Goal: Find specific page/section: Find specific page/section

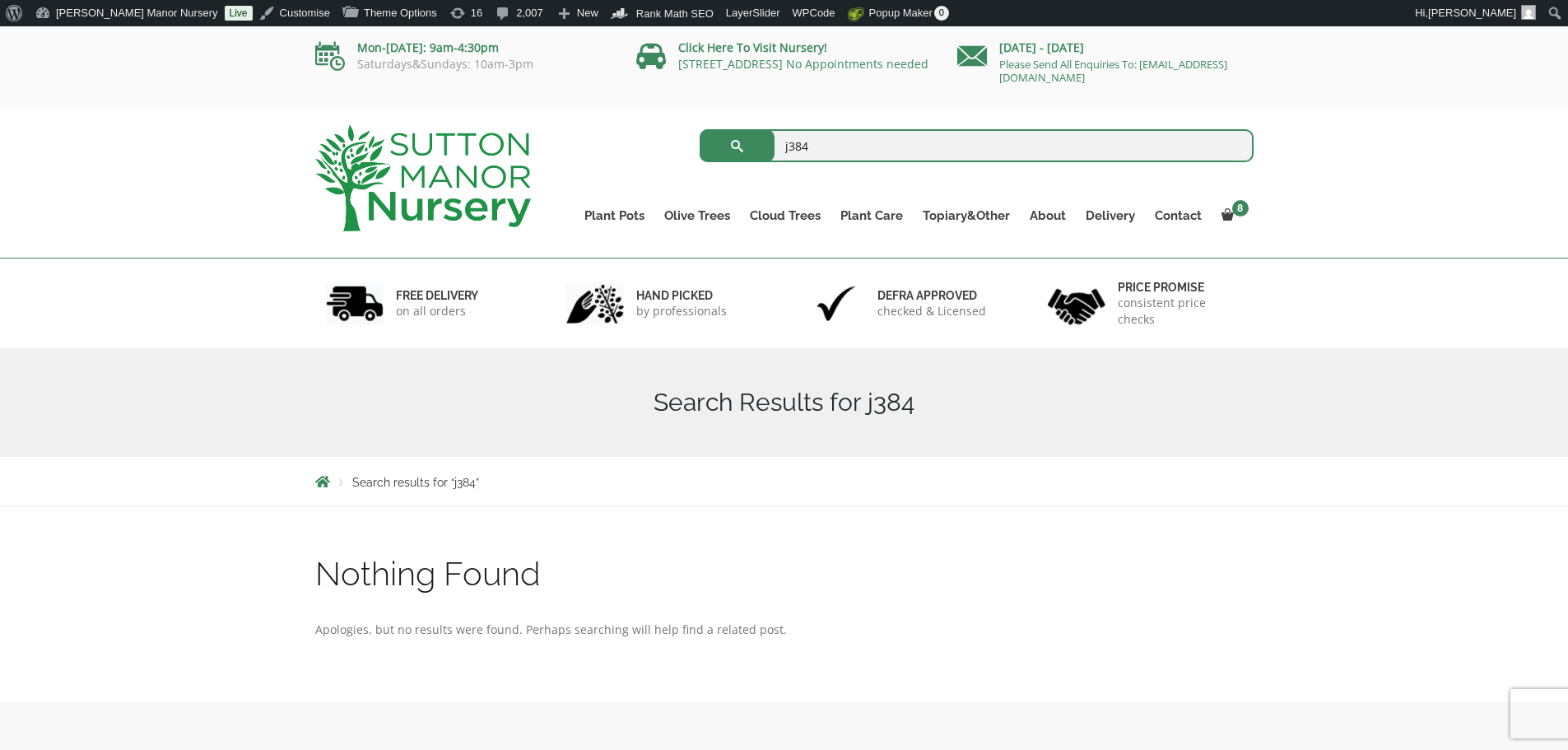
drag, startPoint x: 899, startPoint y: 148, endPoint x: 534, endPoint y: 129, distance: 365.5
click at [534, 109] on div "j384 Search for: Plant Pots Resin Bonded Pots The Amalfi Pots The Milan Pots Th…" at bounding box center [785, 109] width 963 height 0
type input "J412"
click at [700, 129] on button "submit" at bounding box center [737, 146] width 75 height 33
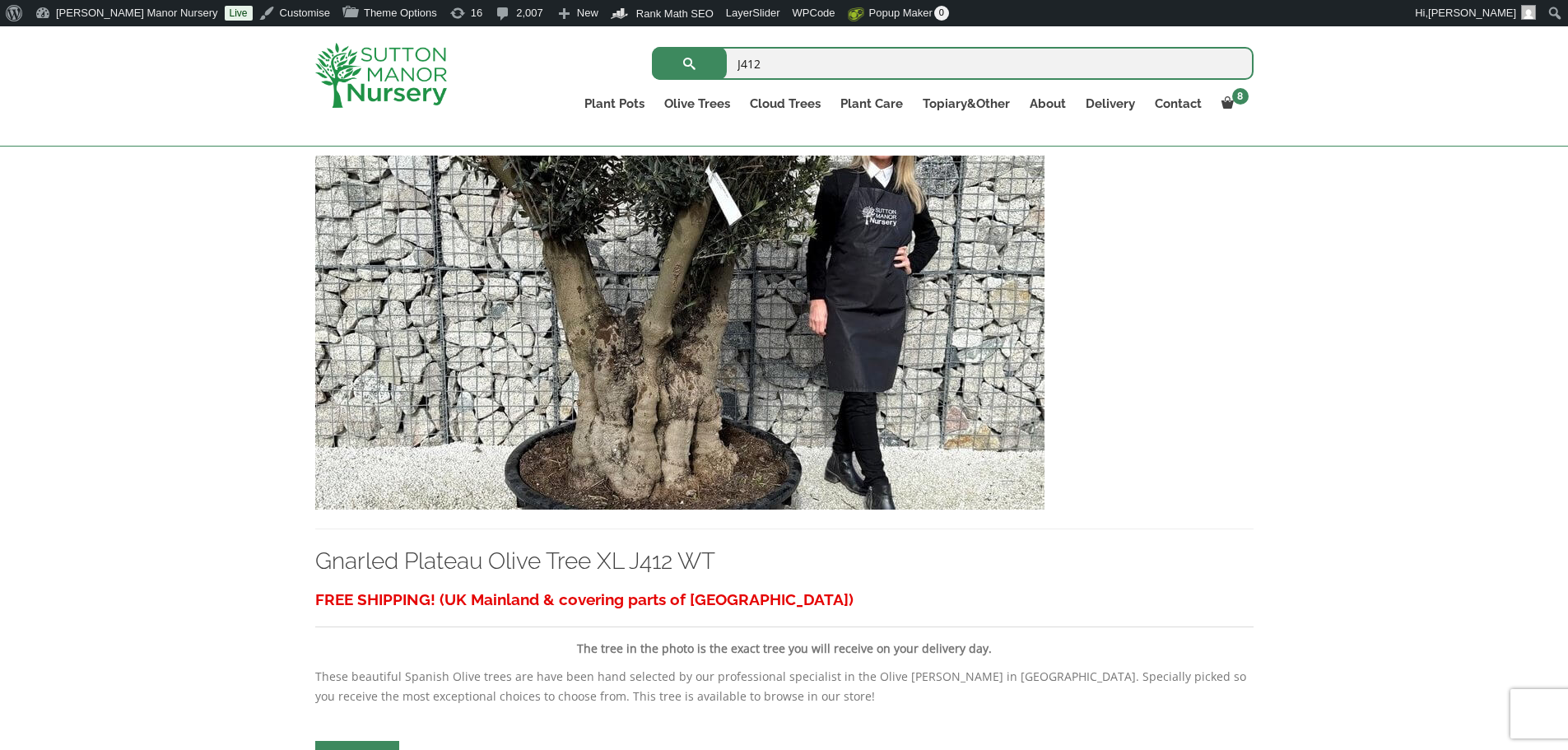
scroll to position [412, 0]
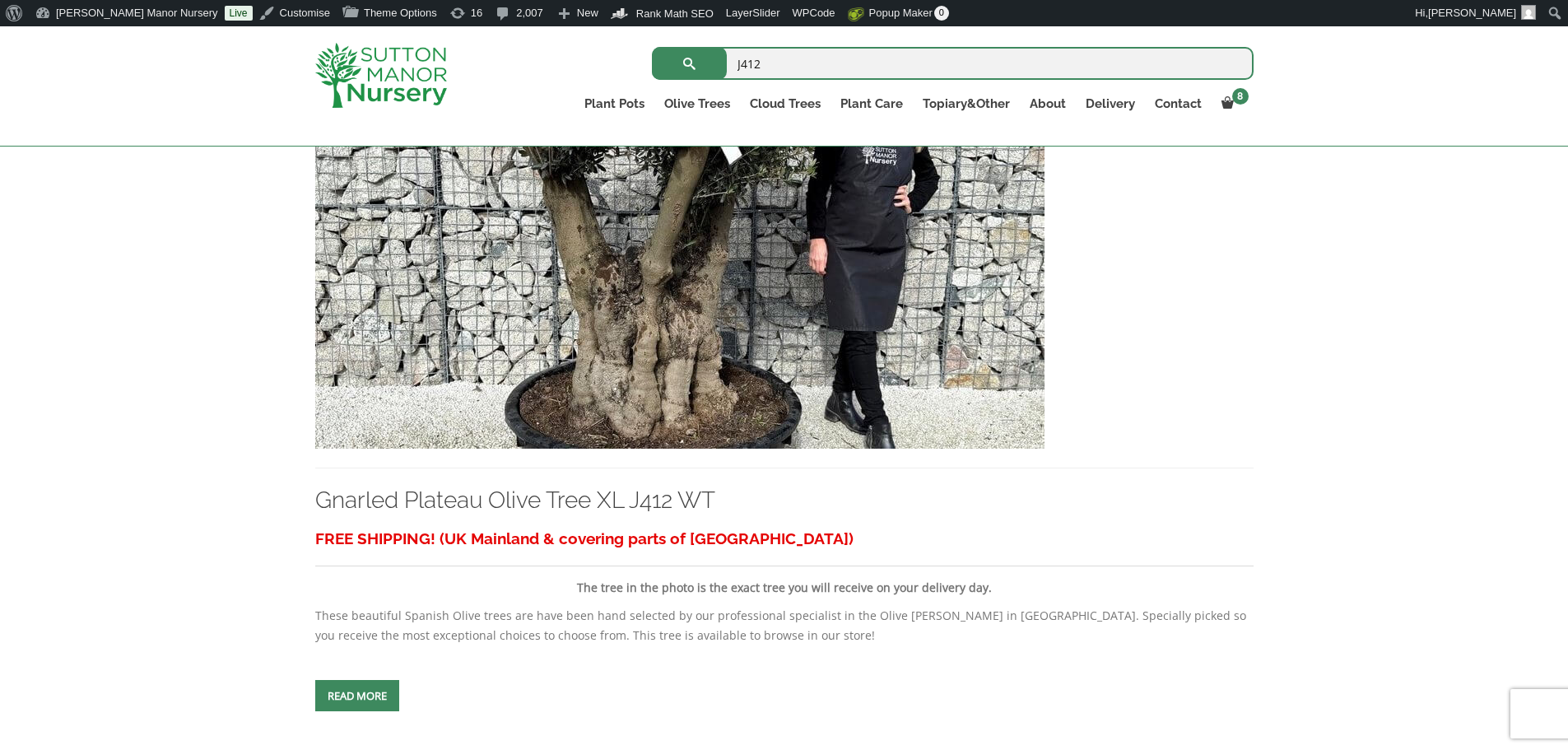
click at [766, 311] on img at bounding box center [680, 271] width 729 height 354
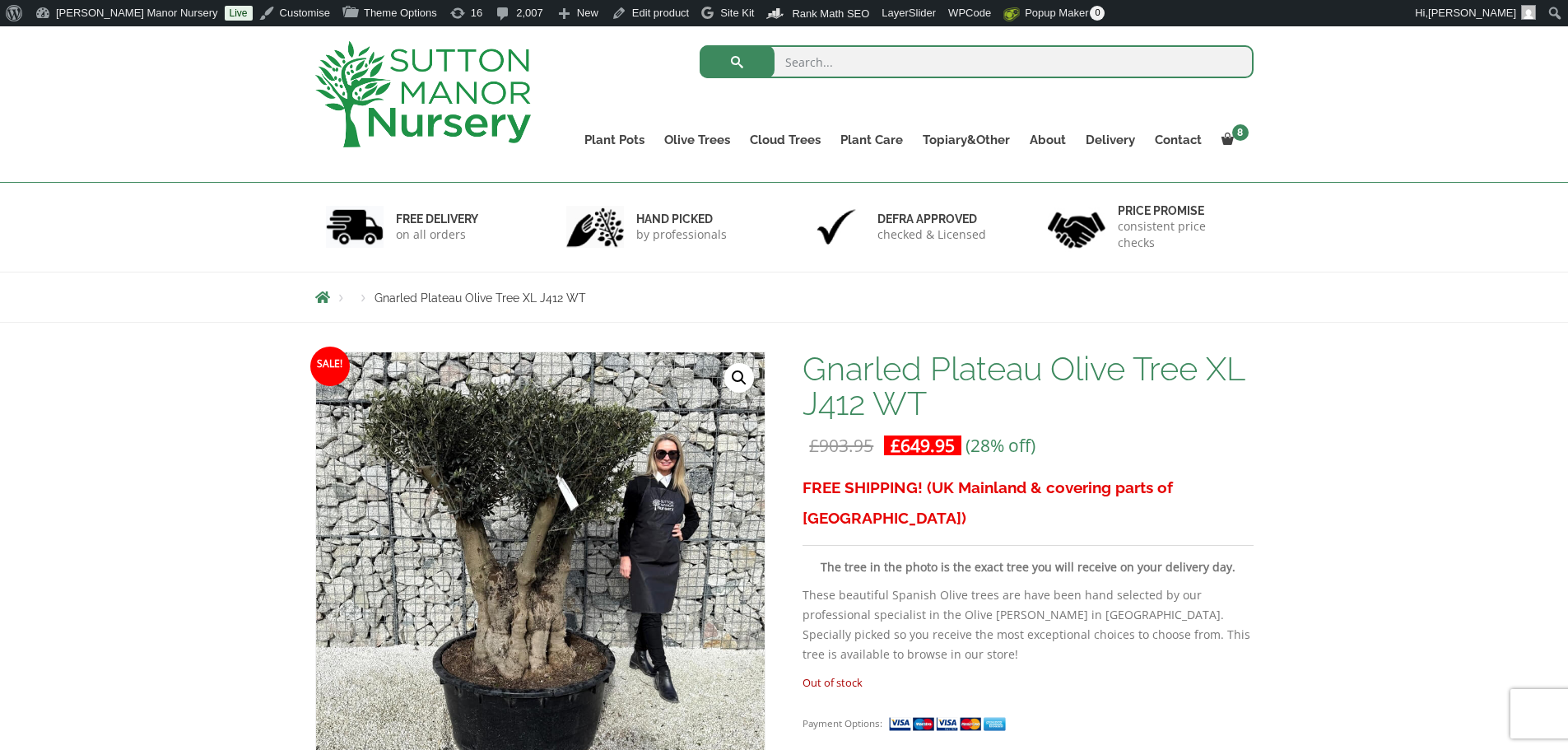
scroll to position [82, 0]
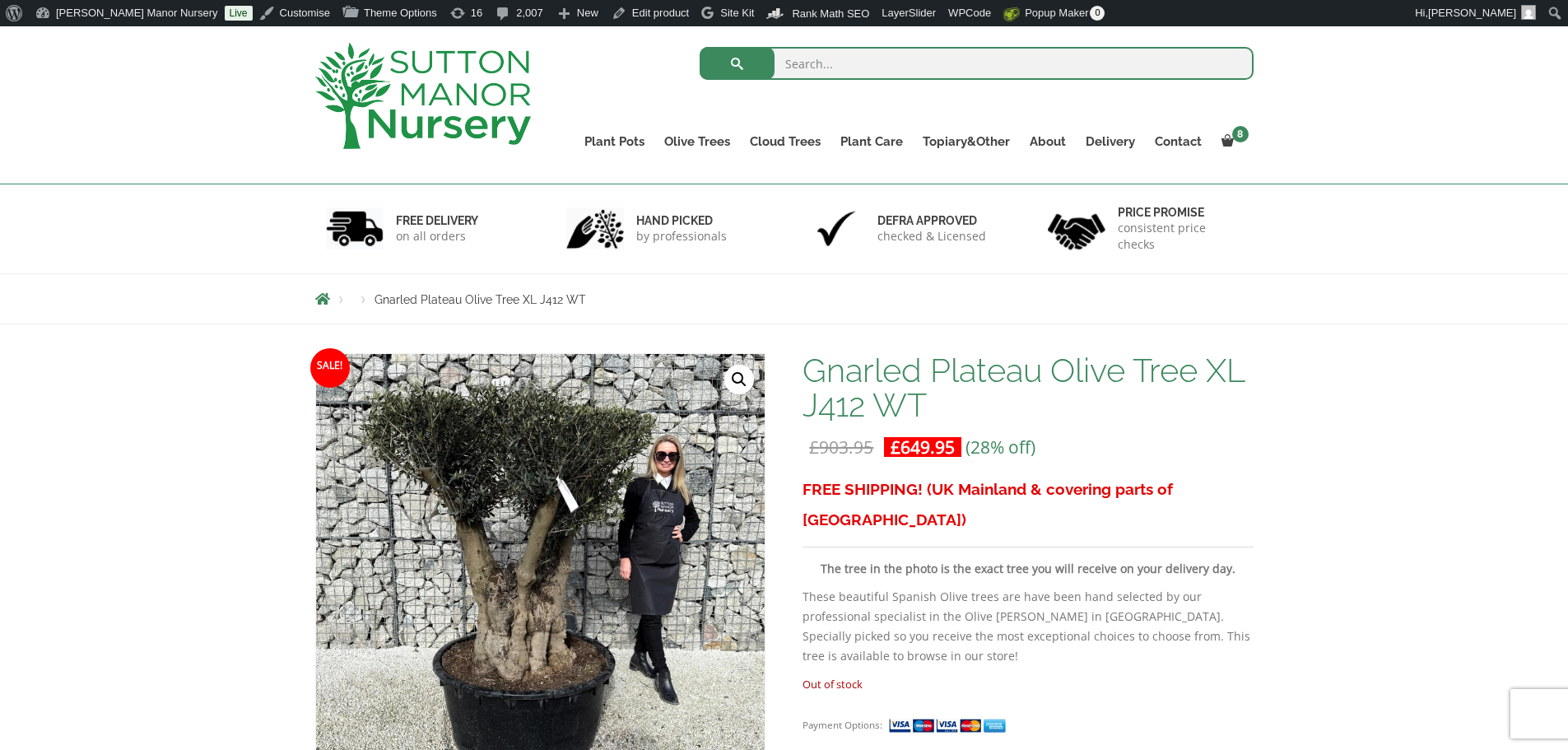
click at [844, 63] on input "search" at bounding box center [976, 64] width 554 height 33
type input "J530"
click at [700, 47] on button "submit" at bounding box center [737, 64] width 75 height 33
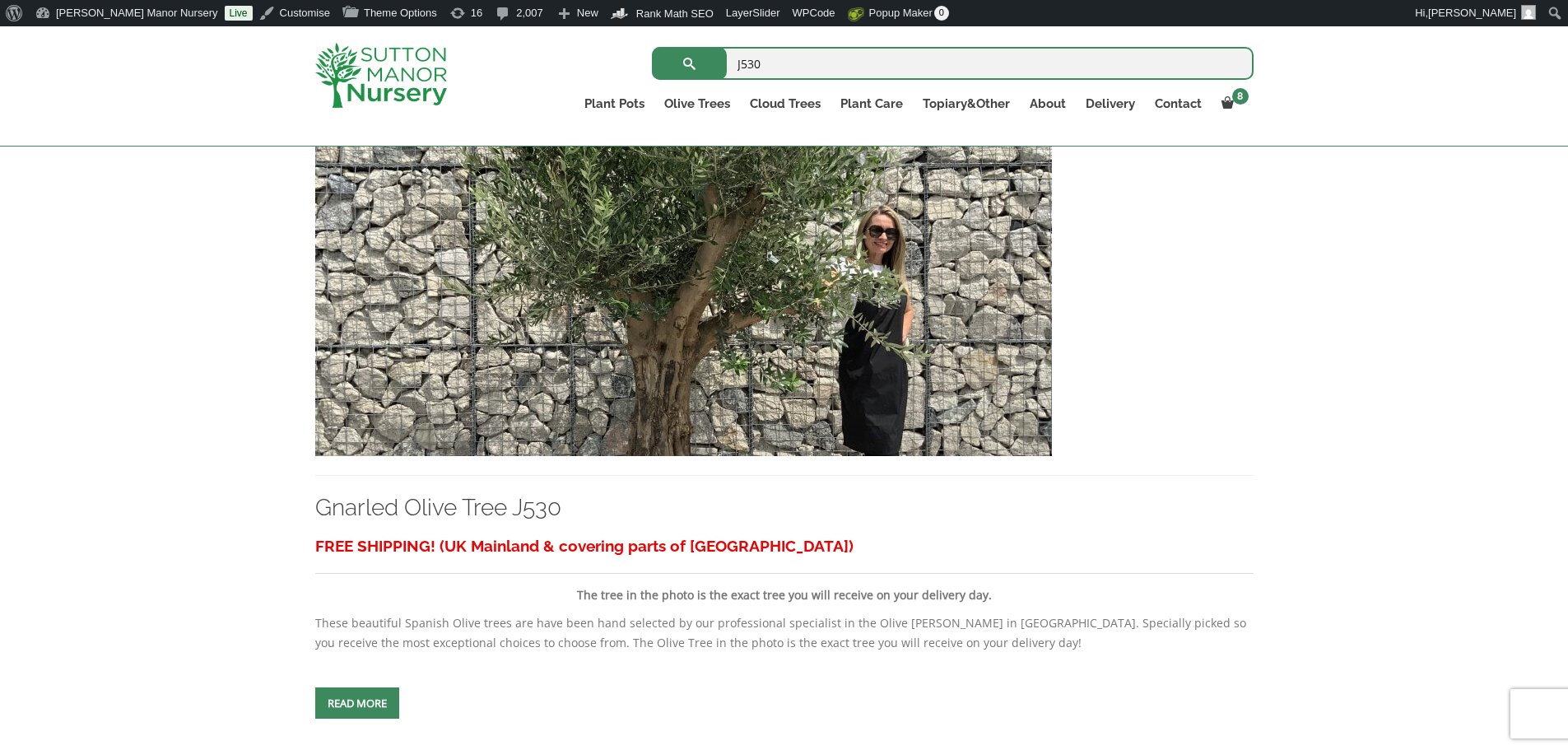
scroll to position [412, 0]
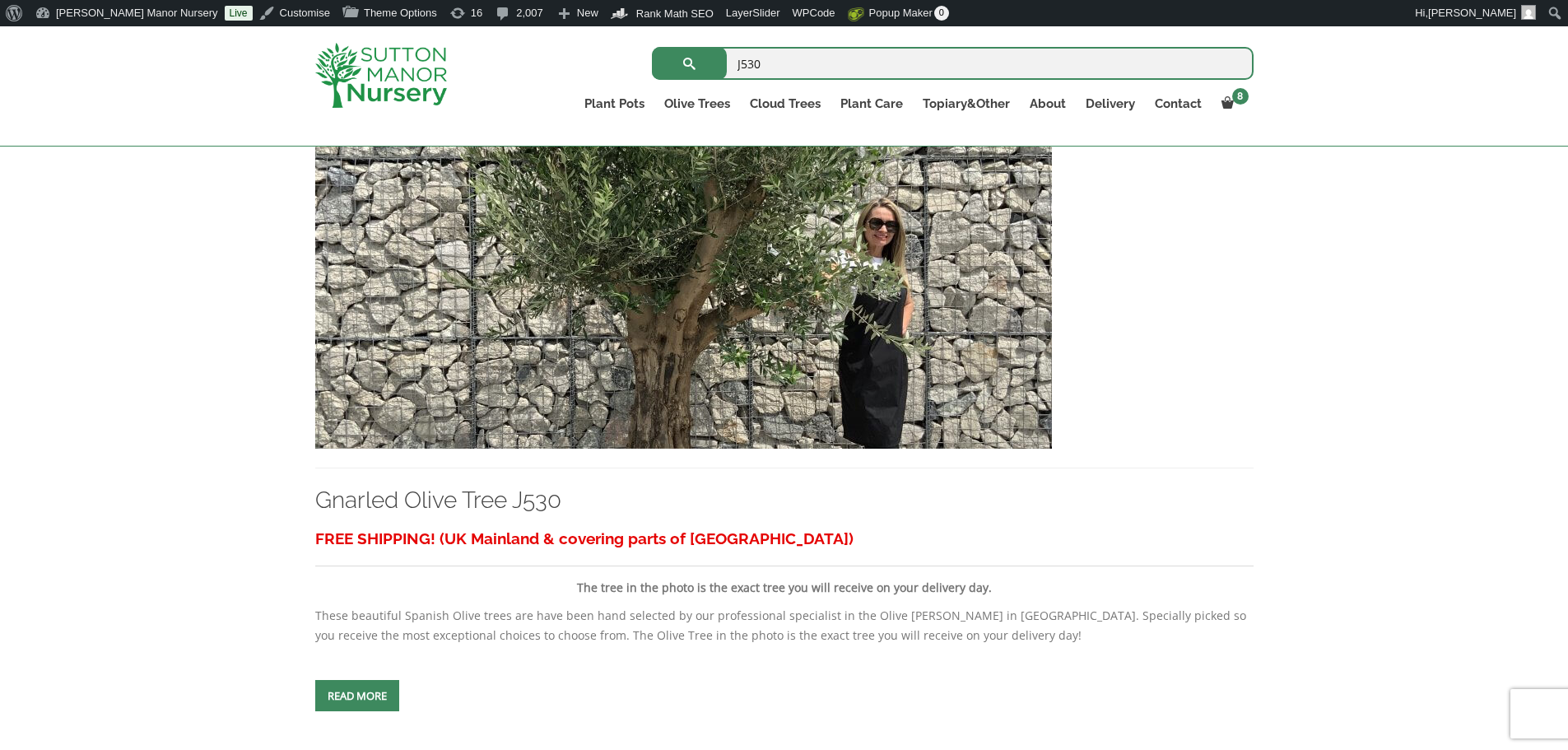
click at [836, 270] on img at bounding box center [683, 271] width 737 height 354
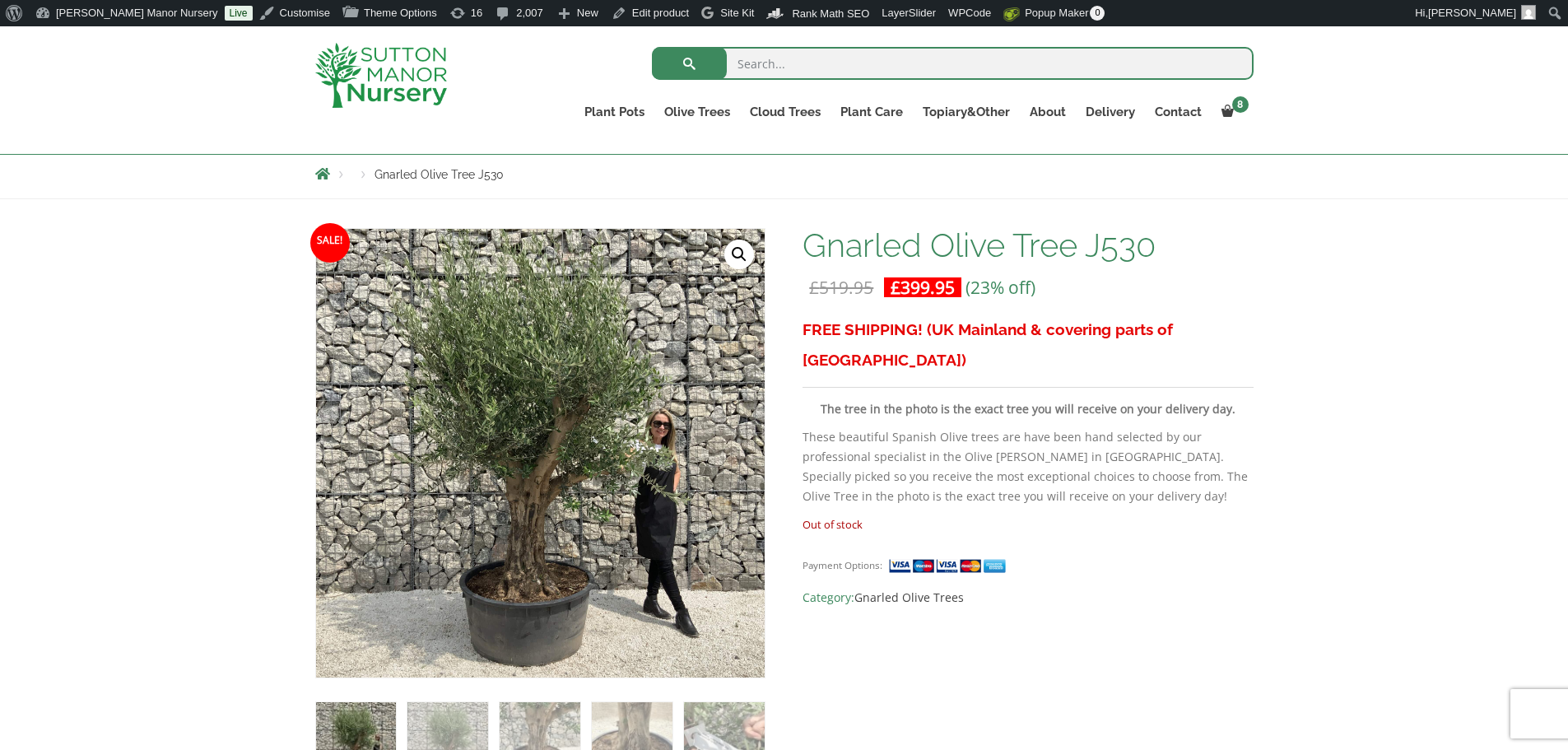
scroll to position [165, 0]
